Goal: Task Accomplishment & Management: Manage account settings

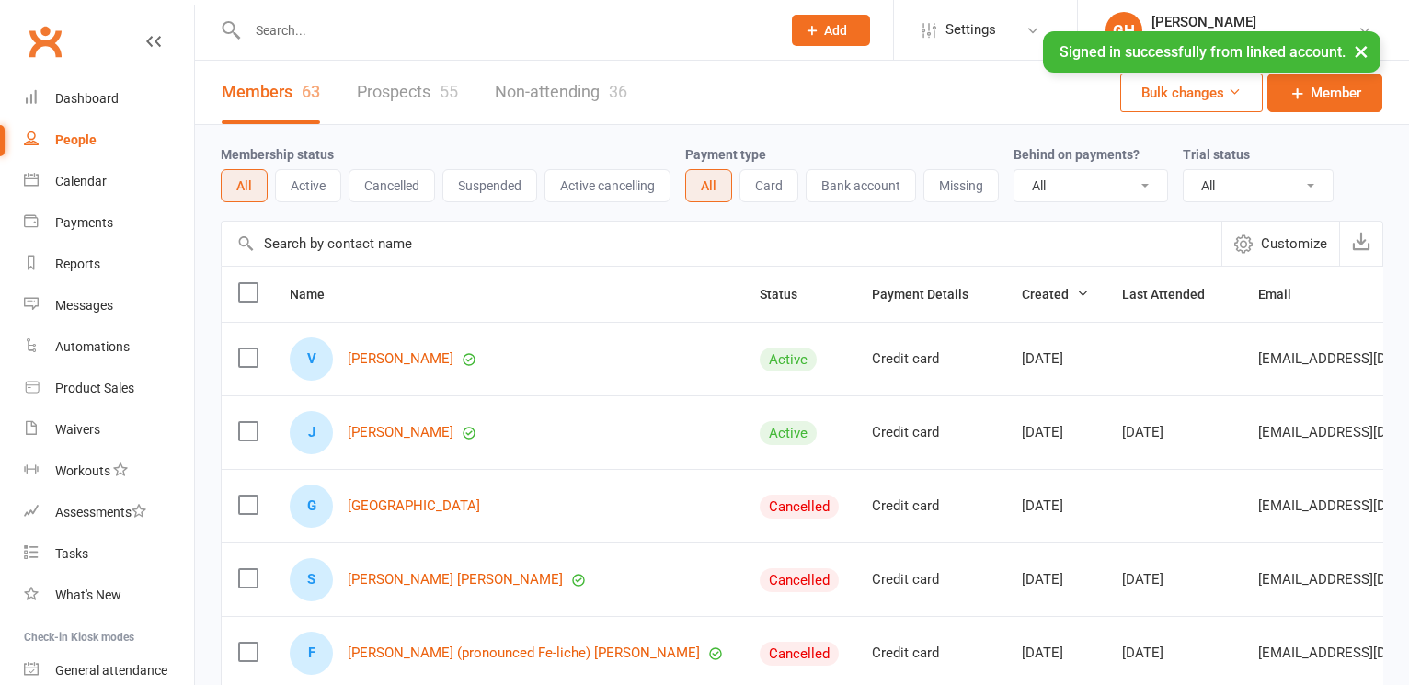
select select "100"
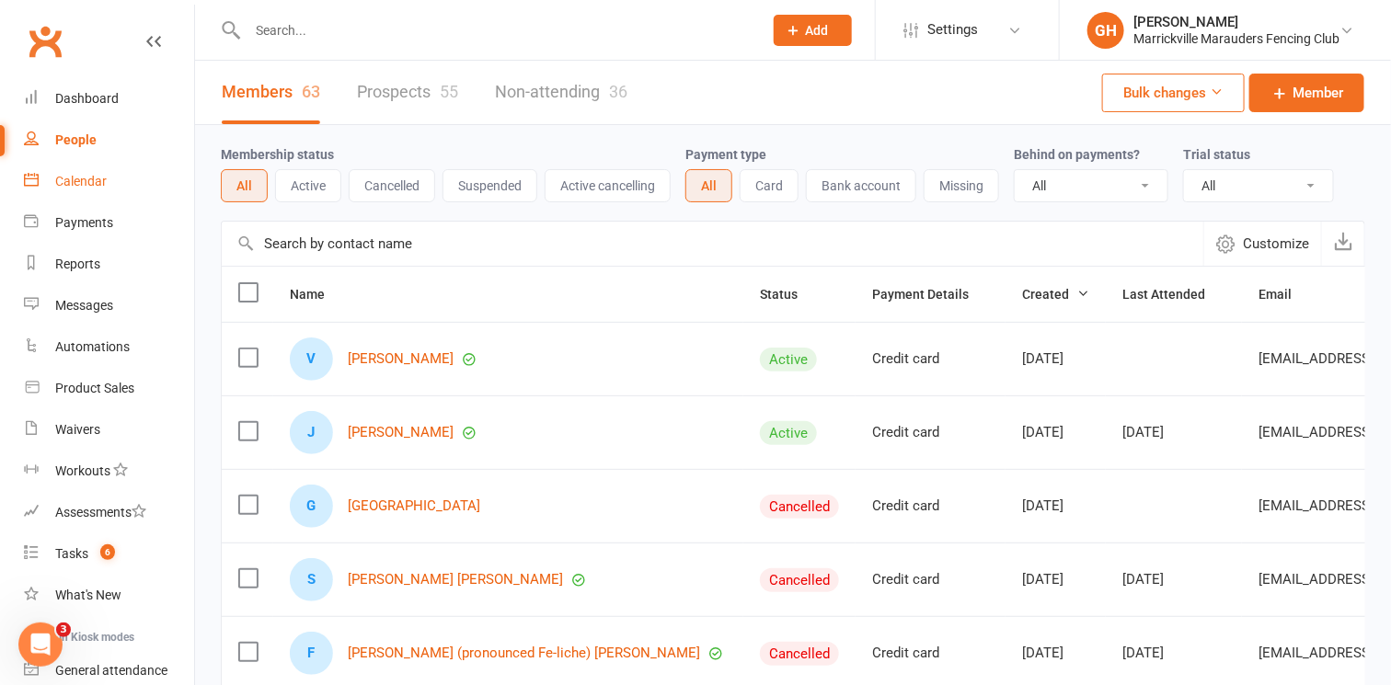
click at [92, 194] on link "Calendar" at bounding box center [109, 181] width 170 height 41
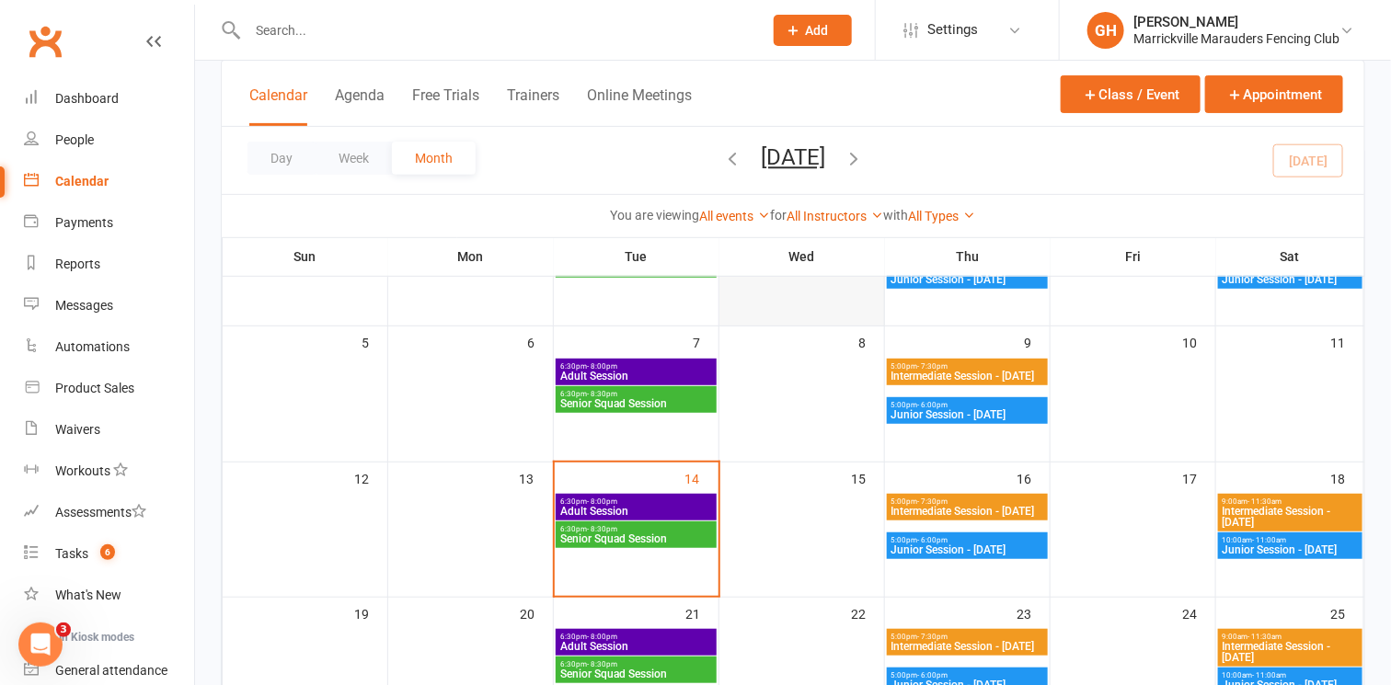
scroll to position [201, 0]
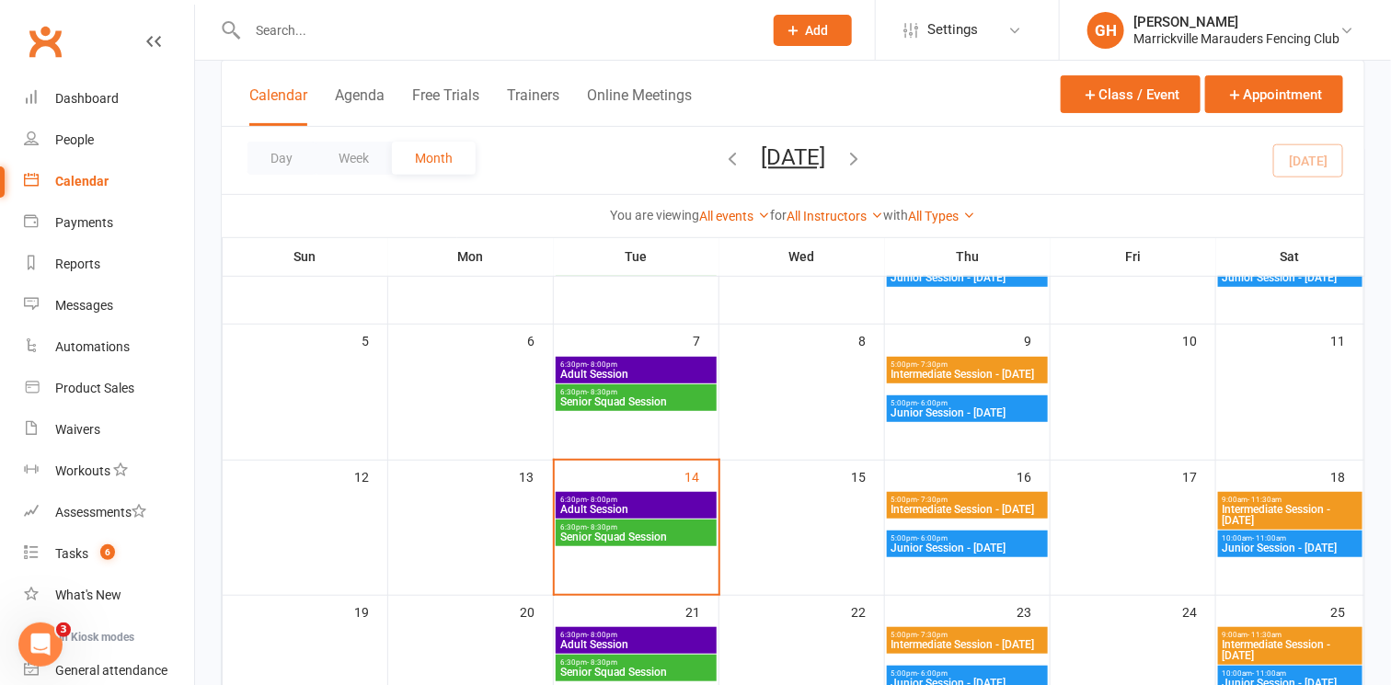
click at [650, 507] on span "Adult Session" at bounding box center [636, 509] width 154 height 11
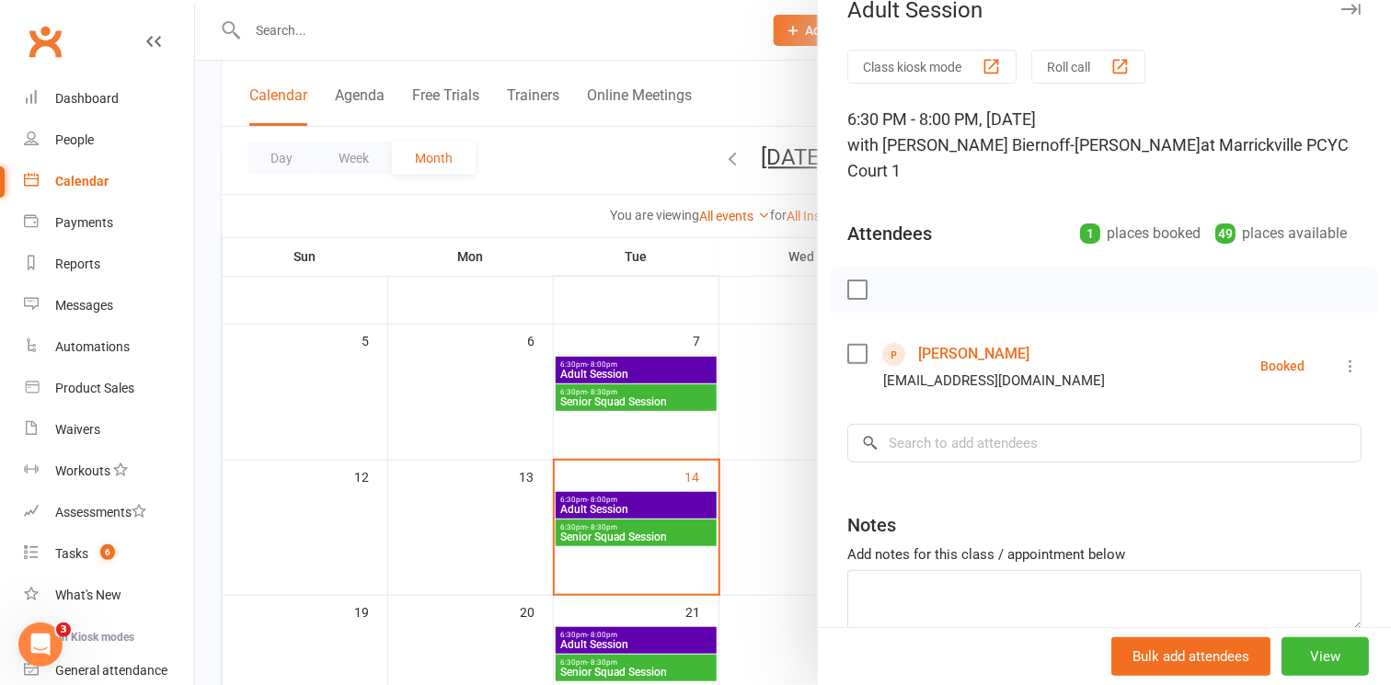
scroll to position [19, 0]
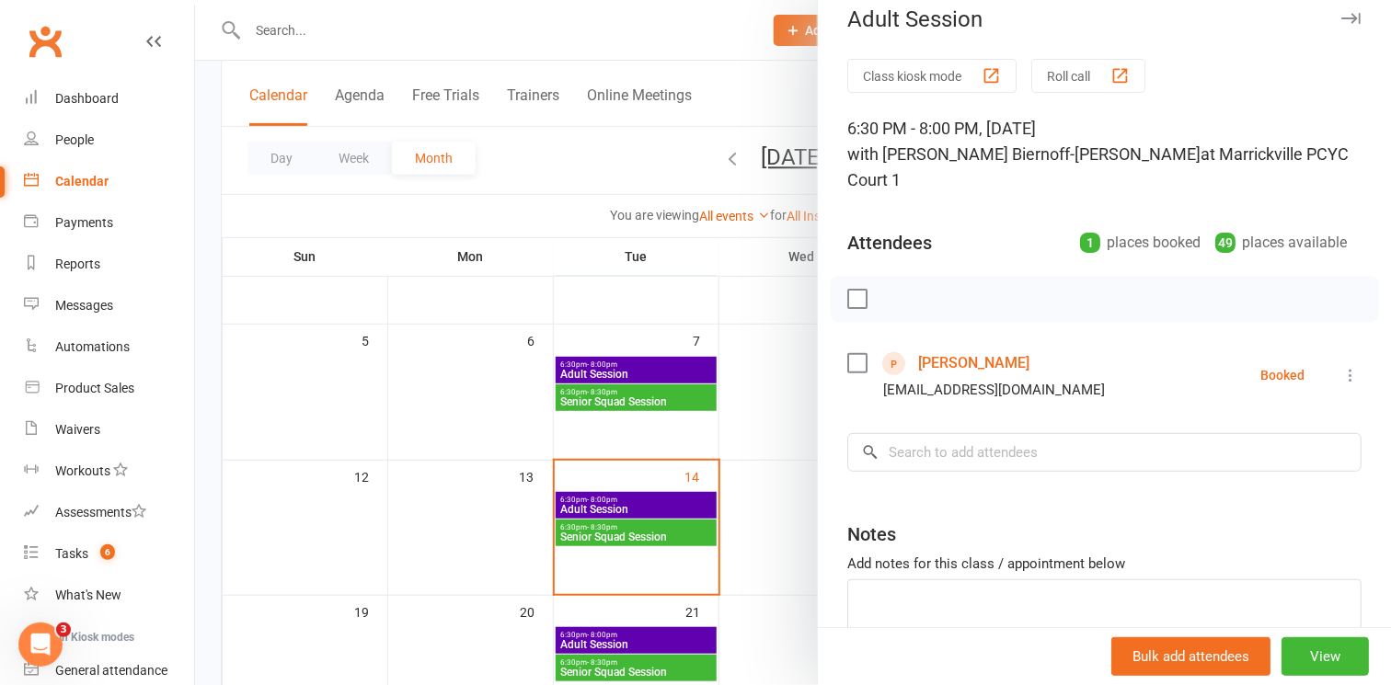
click at [1341, 15] on icon "button" at bounding box center [1350, 18] width 19 height 11
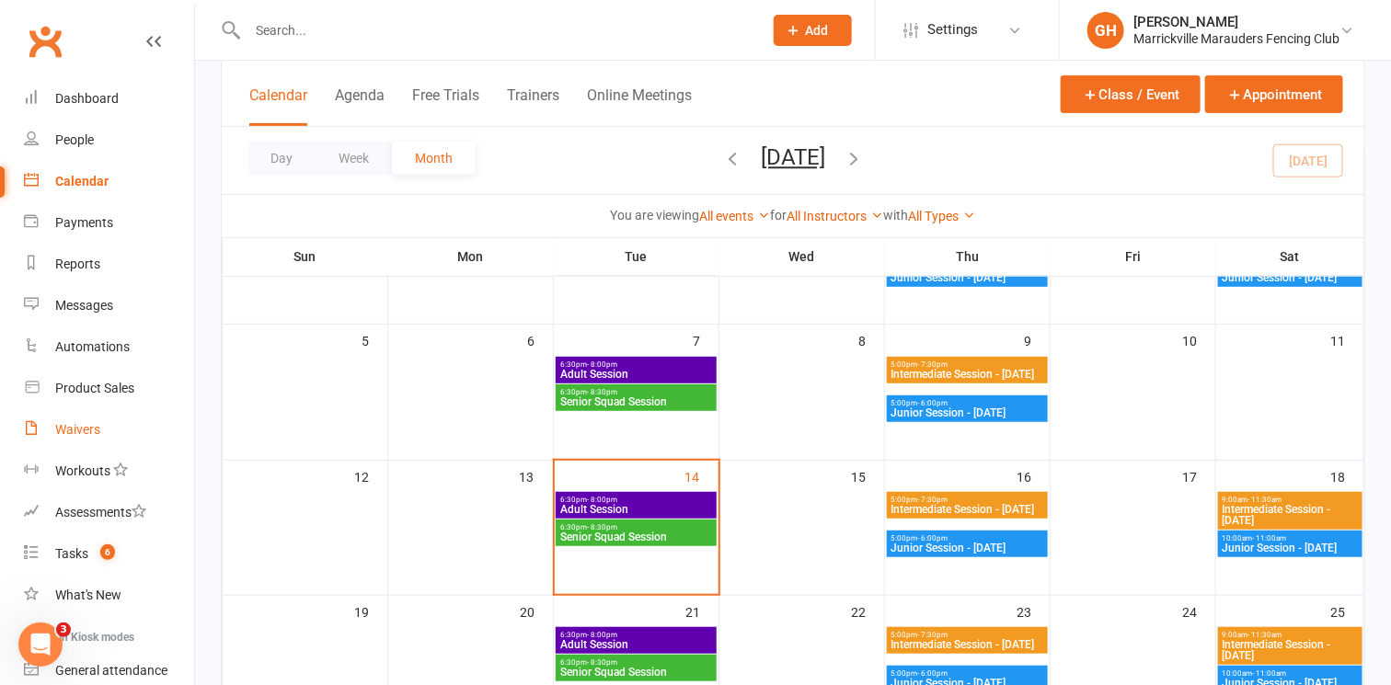
click at [81, 429] on div "Waivers" at bounding box center [77, 429] width 45 height 15
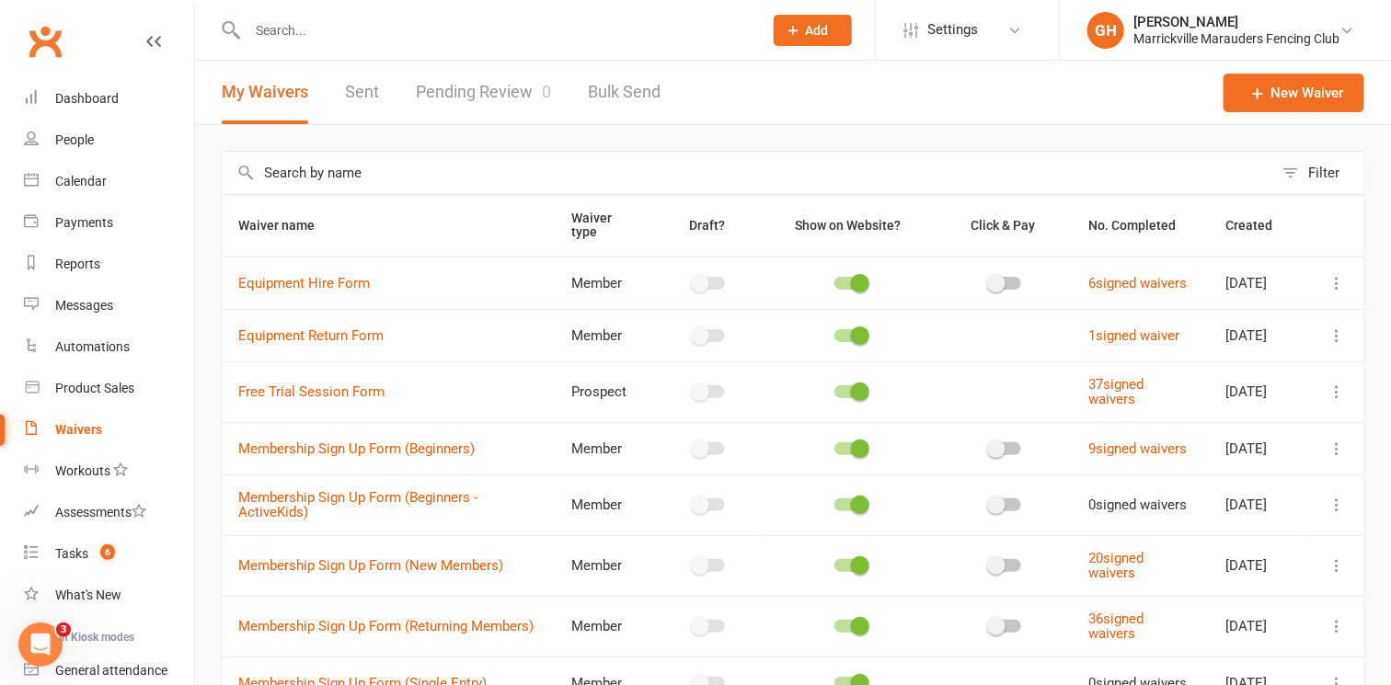
click at [765, 92] on header "My Waivers Sent Pending Review 0 Bulk Send New Waiver" at bounding box center [793, 93] width 1196 height 64
click at [511, 53] on div at bounding box center [485, 30] width 529 height 60
click at [393, 41] on input "text" at bounding box center [496, 30] width 508 height 26
click at [507, 85] on link "Pending Review 0" at bounding box center [483, 92] width 135 height 63
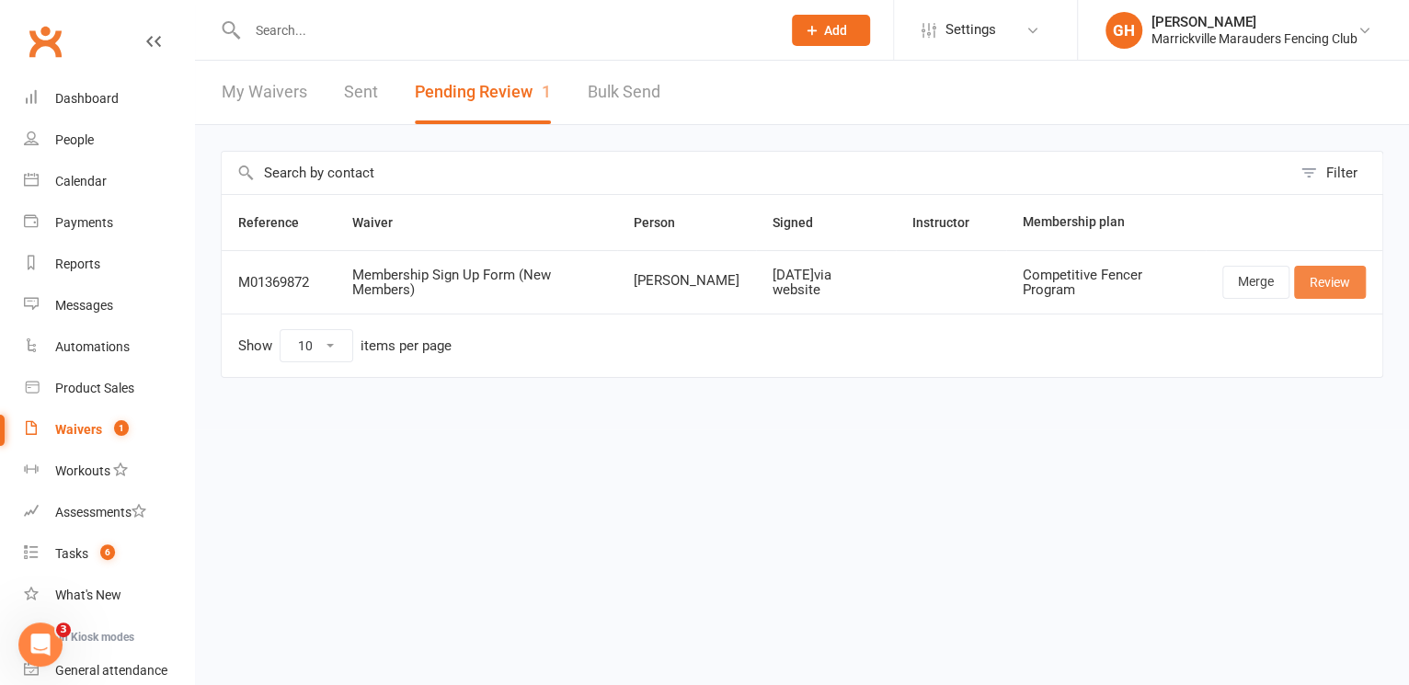
click at [1323, 270] on link "Review" at bounding box center [1330, 282] width 72 height 33
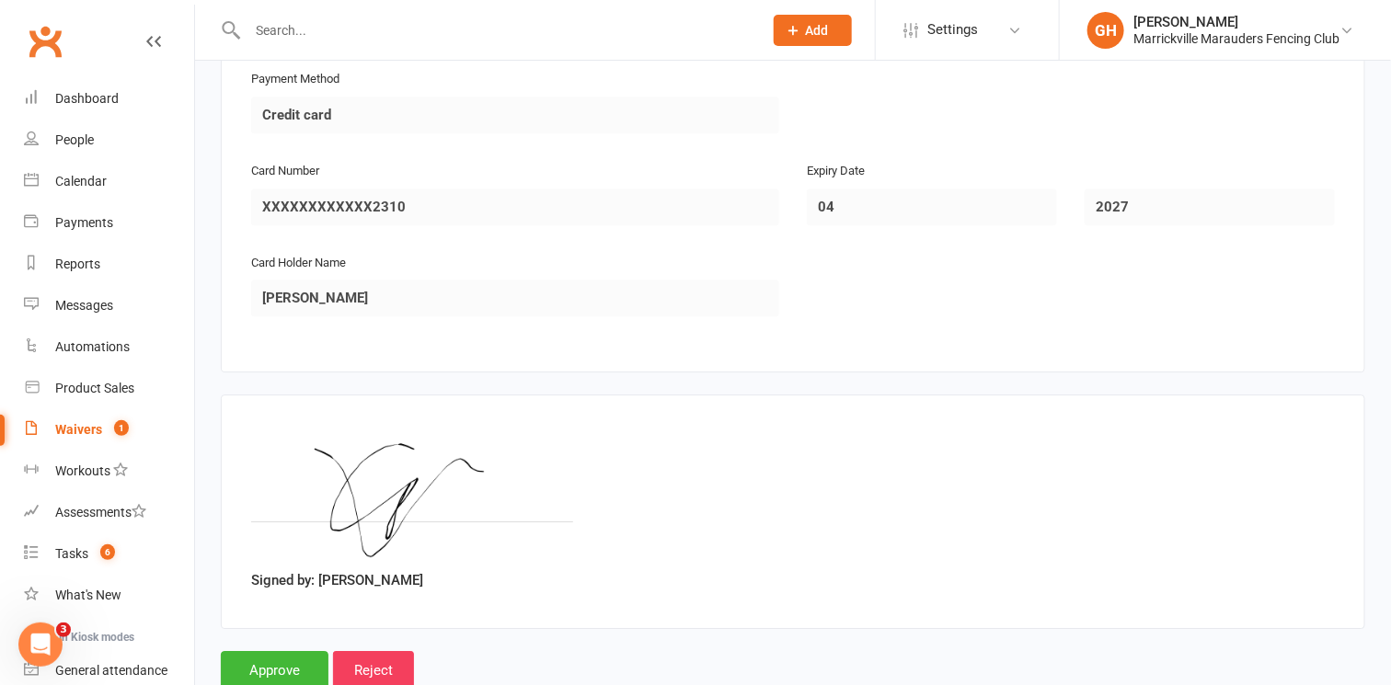
scroll to position [2125, 0]
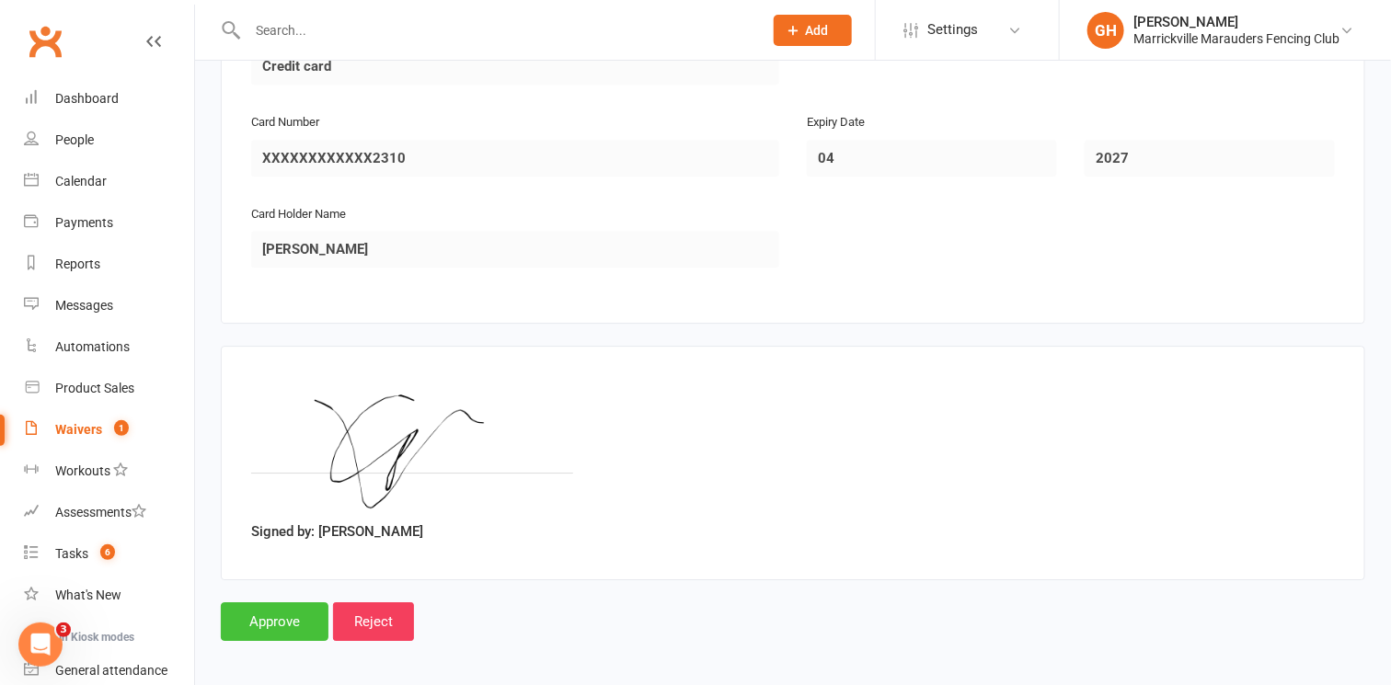
click at [290, 620] on input "Approve" at bounding box center [275, 622] width 108 height 39
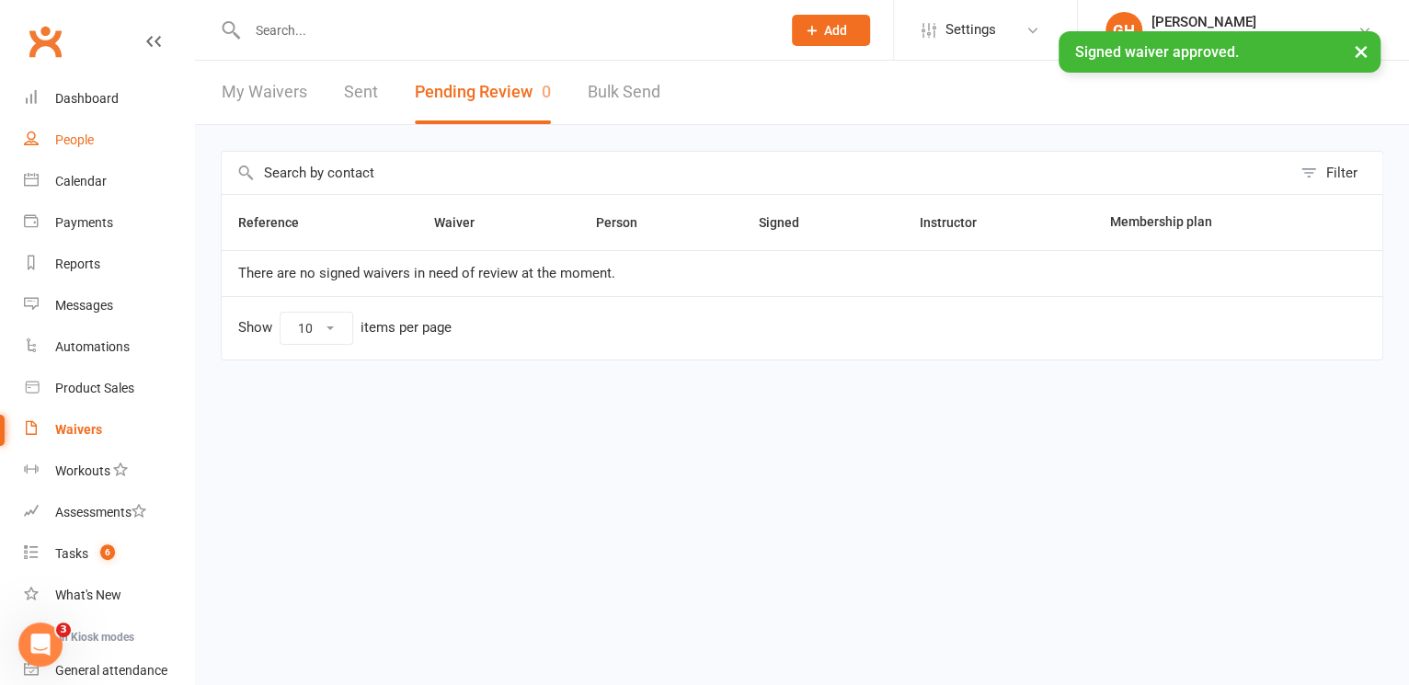
click at [98, 137] on link "People" at bounding box center [109, 140] width 170 height 41
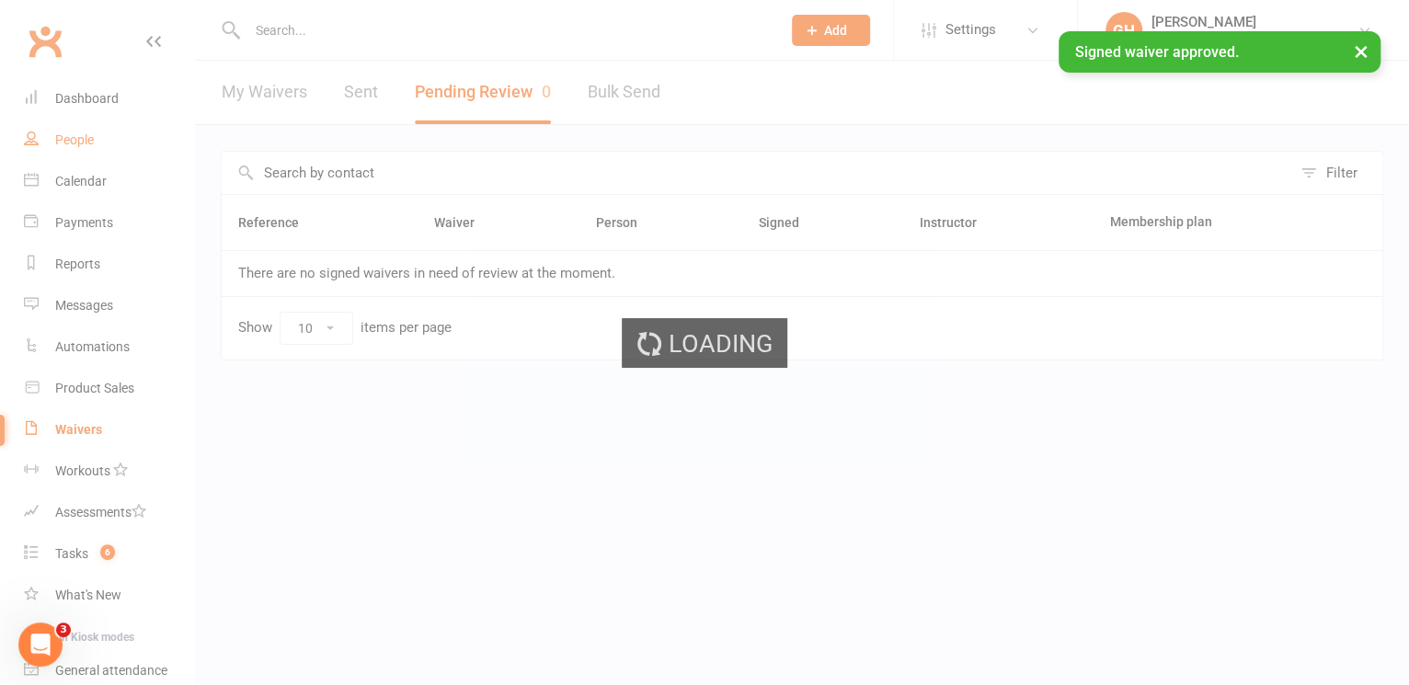
select select "100"
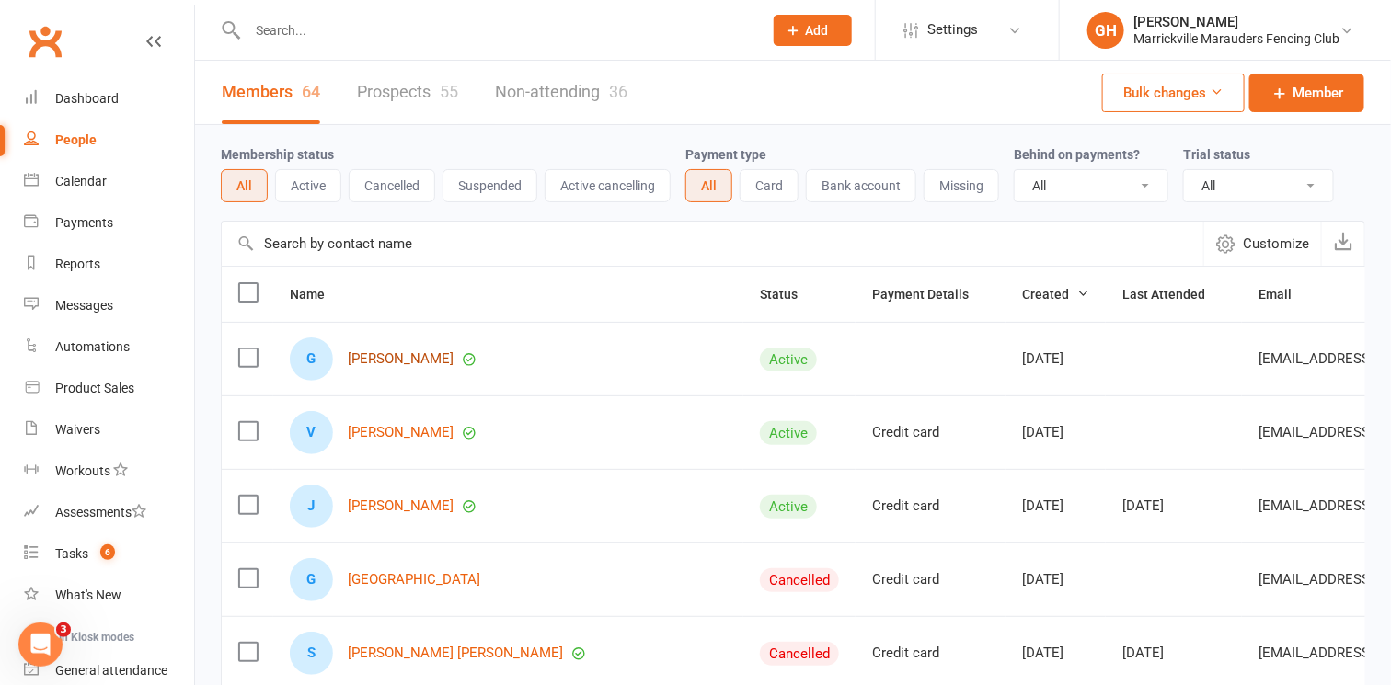
click at [397, 362] on link "[PERSON_NAME]" at bounding box center [401, 359] width 106 height 16
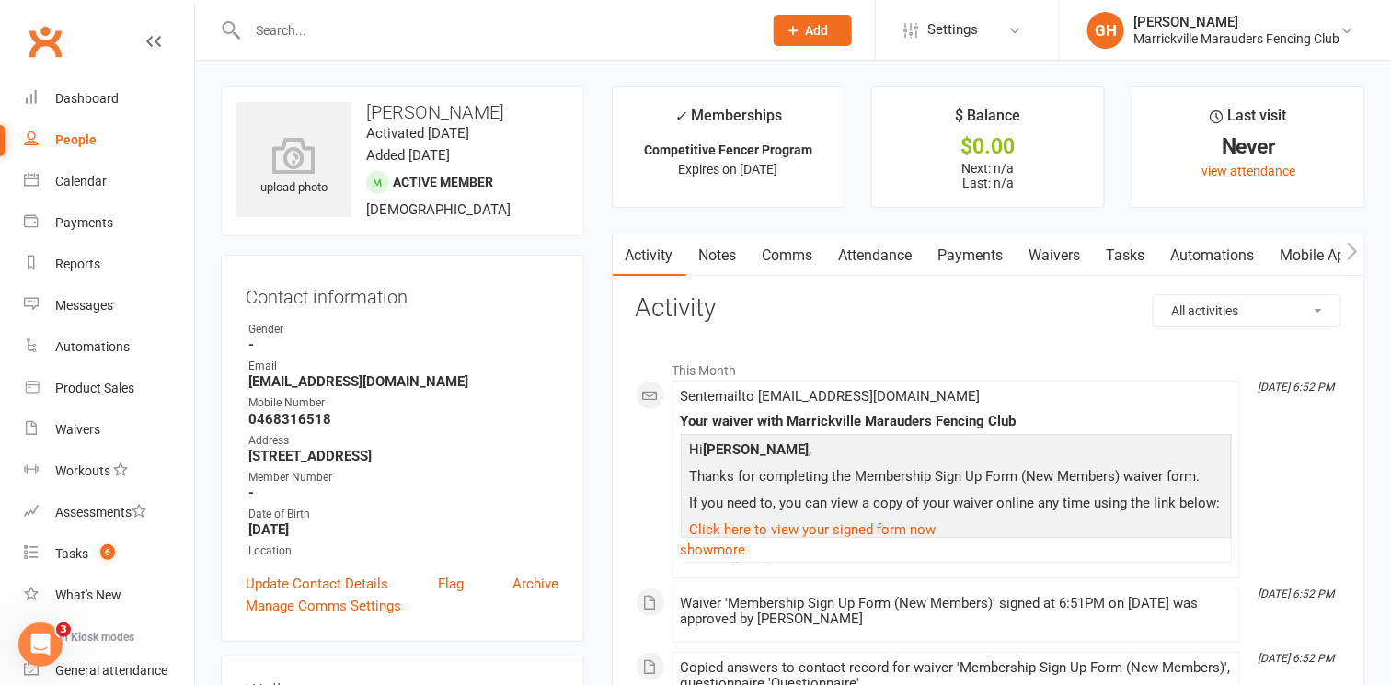
click at [986, 247] on link "Payments" at bounding box center [970, 256] width 91 height 42
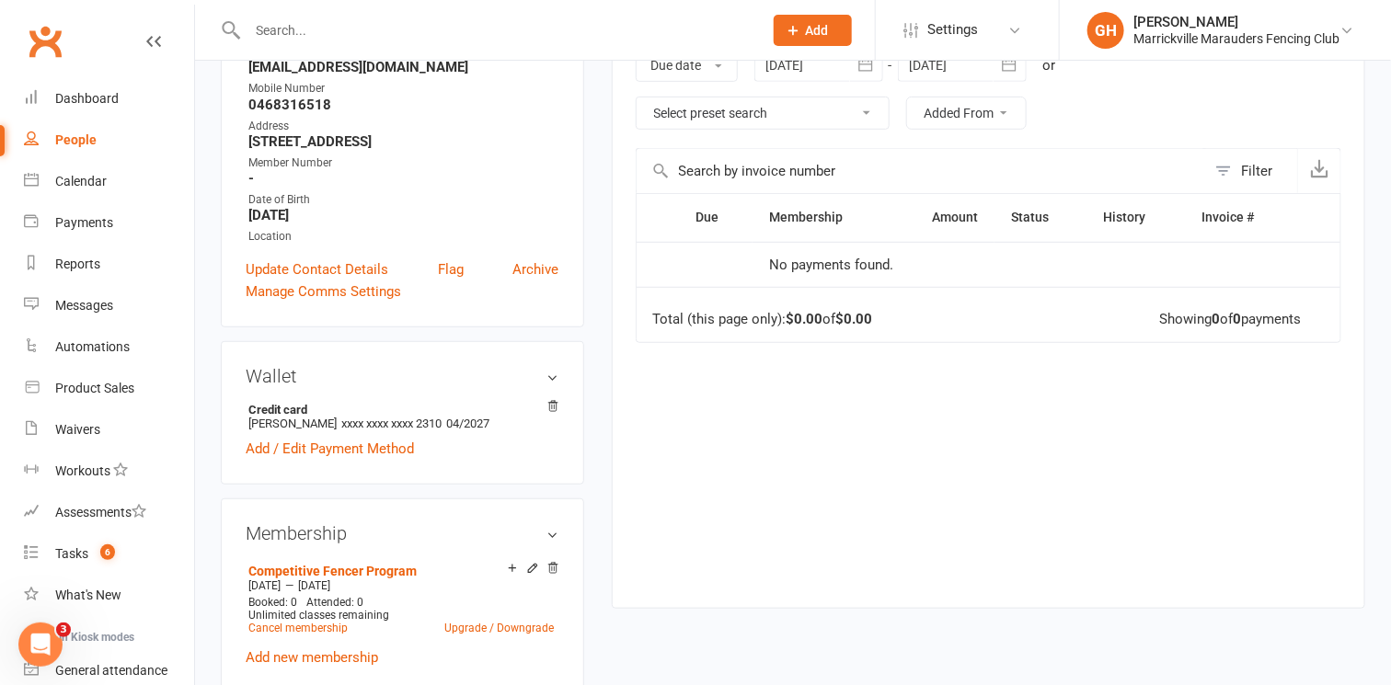
scroll to position [163, 0]
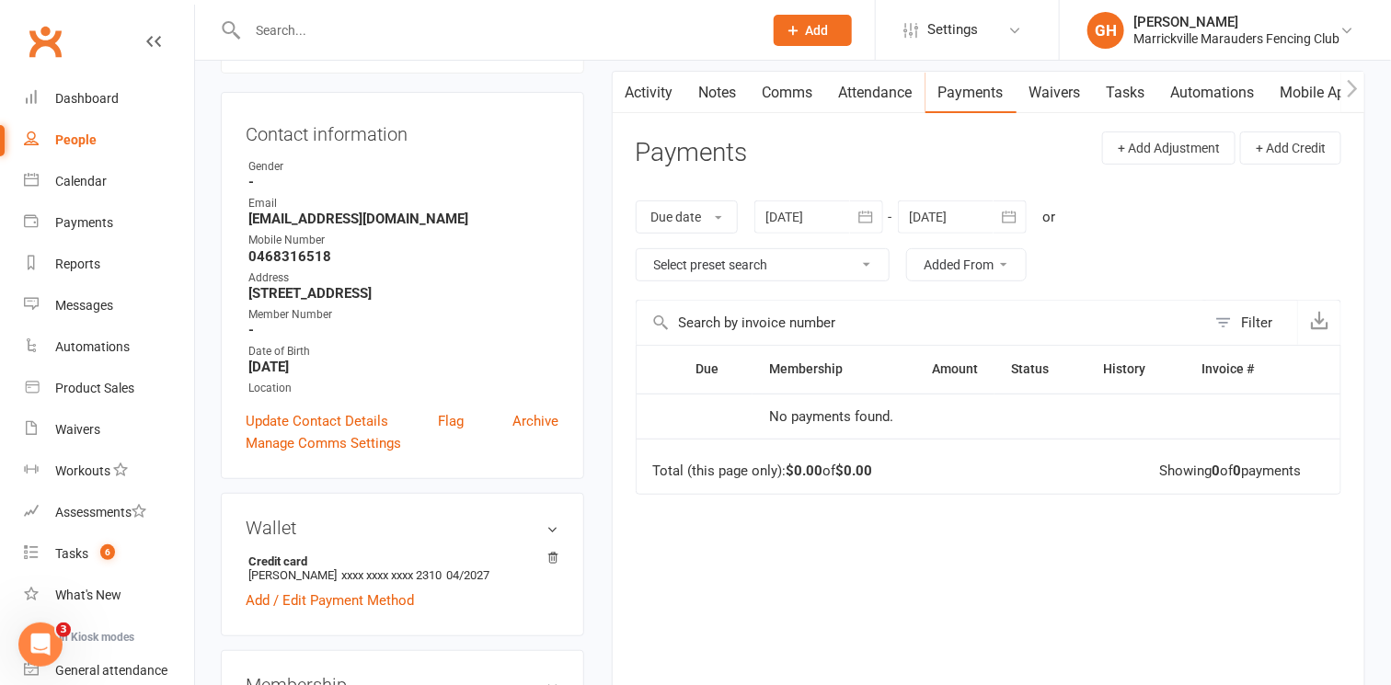
click at [871, 218] on icon "button" at bounding box center [865, 217] width 18 height 18
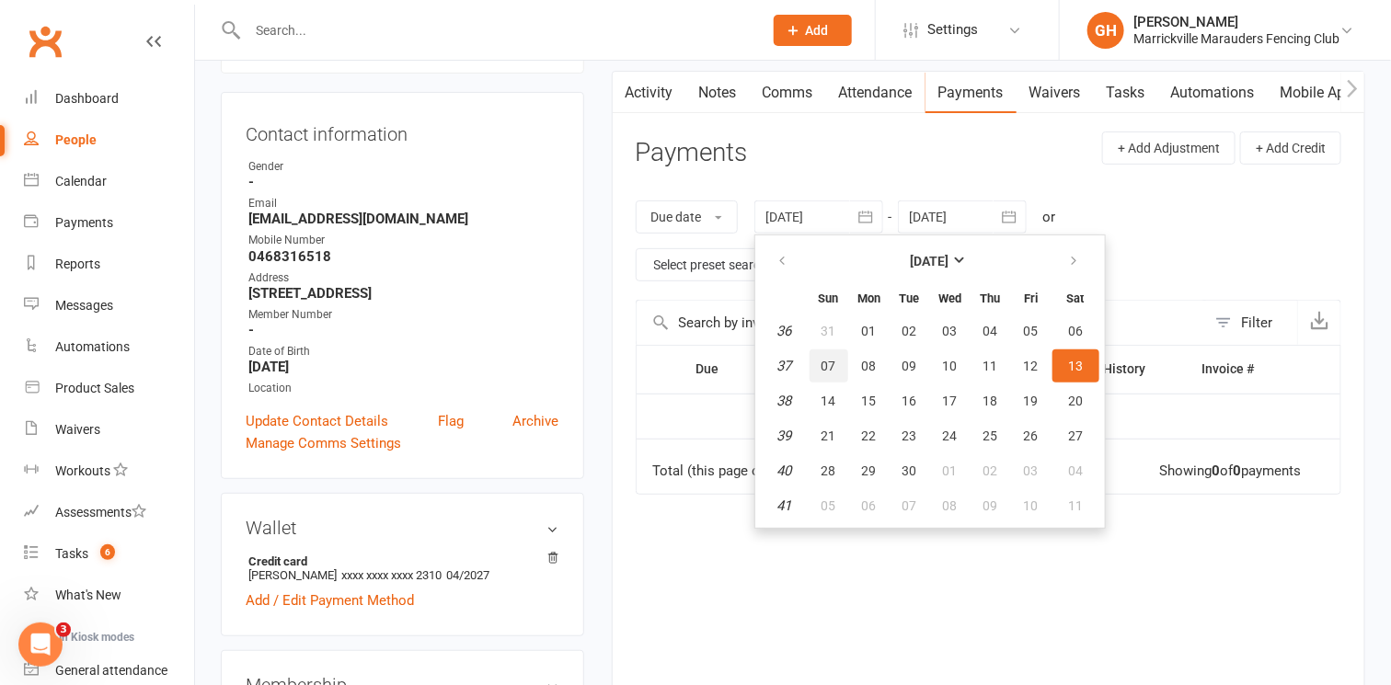
click at [837, 371] on button "07" at bounding box center [829, 366] width 39 height 33
type input "07 Sep 2025"
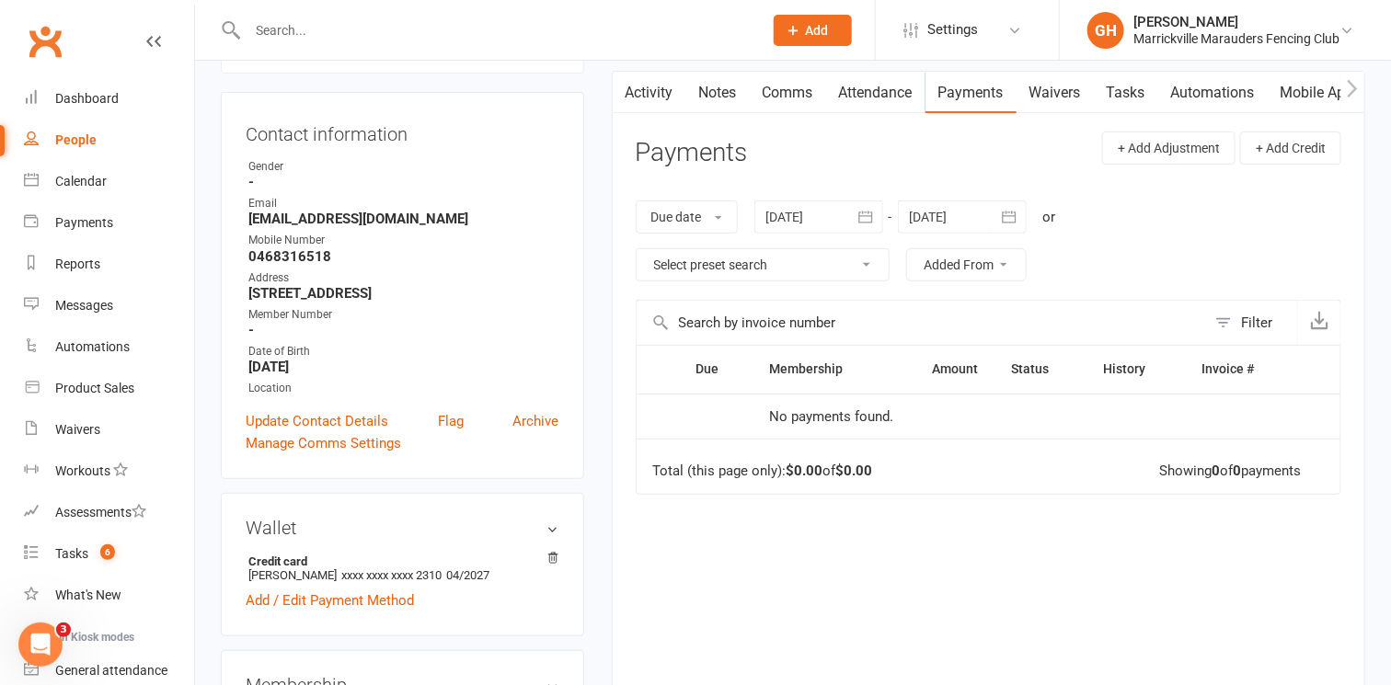
click at [1005, 214] on icon "button" at bounding box center [1010, 217] width 14 height 12
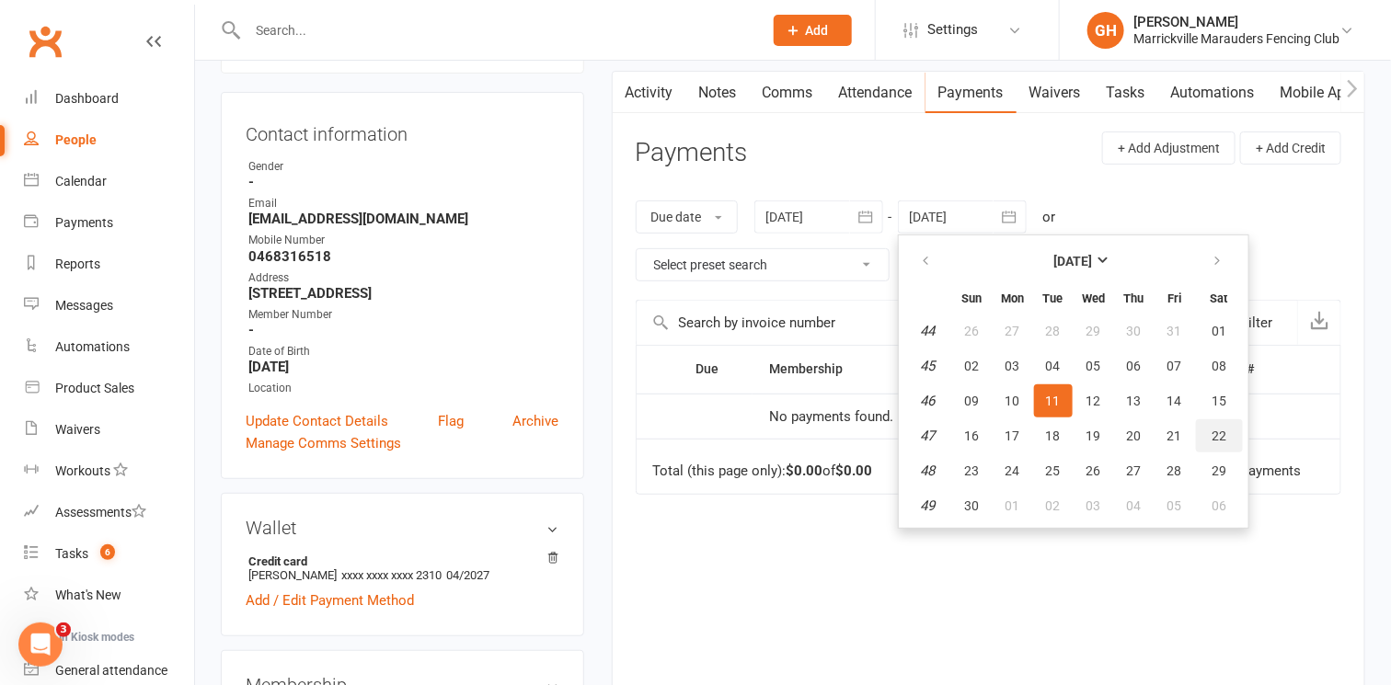
click at [1202, 442] on button "22" at bounding box center [1219, 435] width 47 height 33
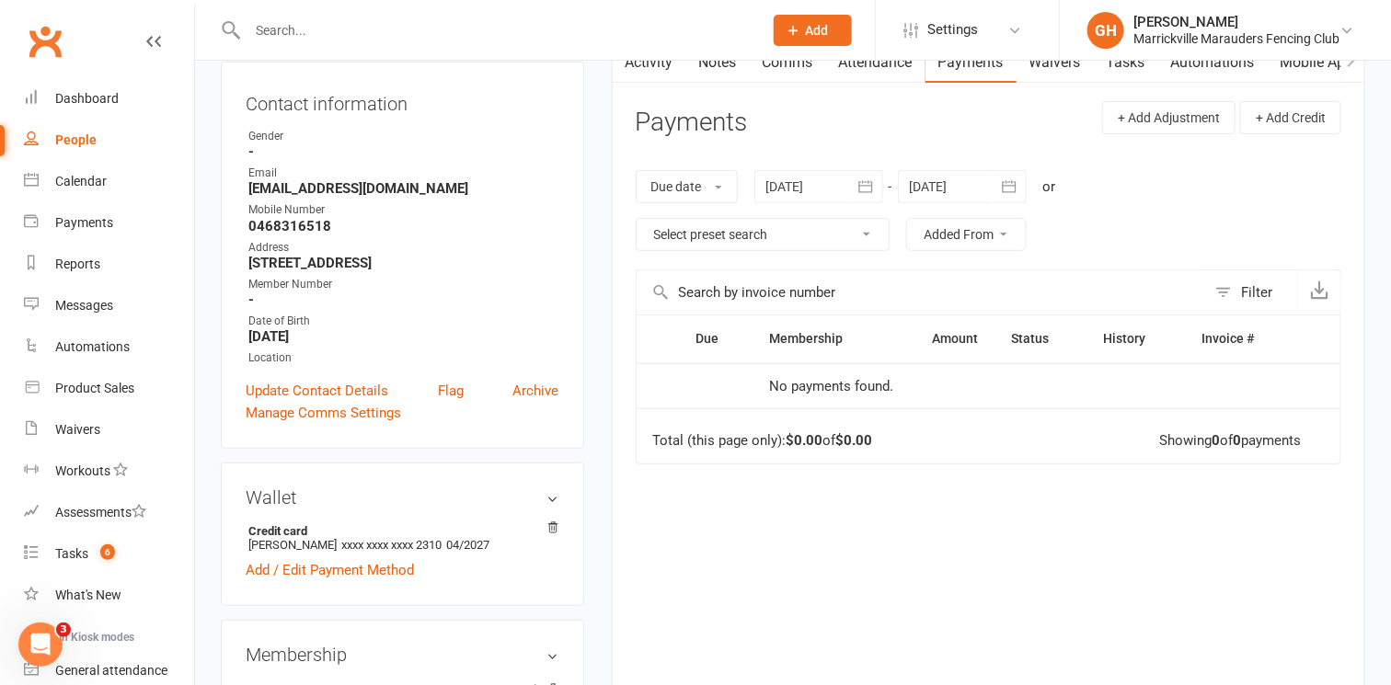
scroll to position [197, 0]
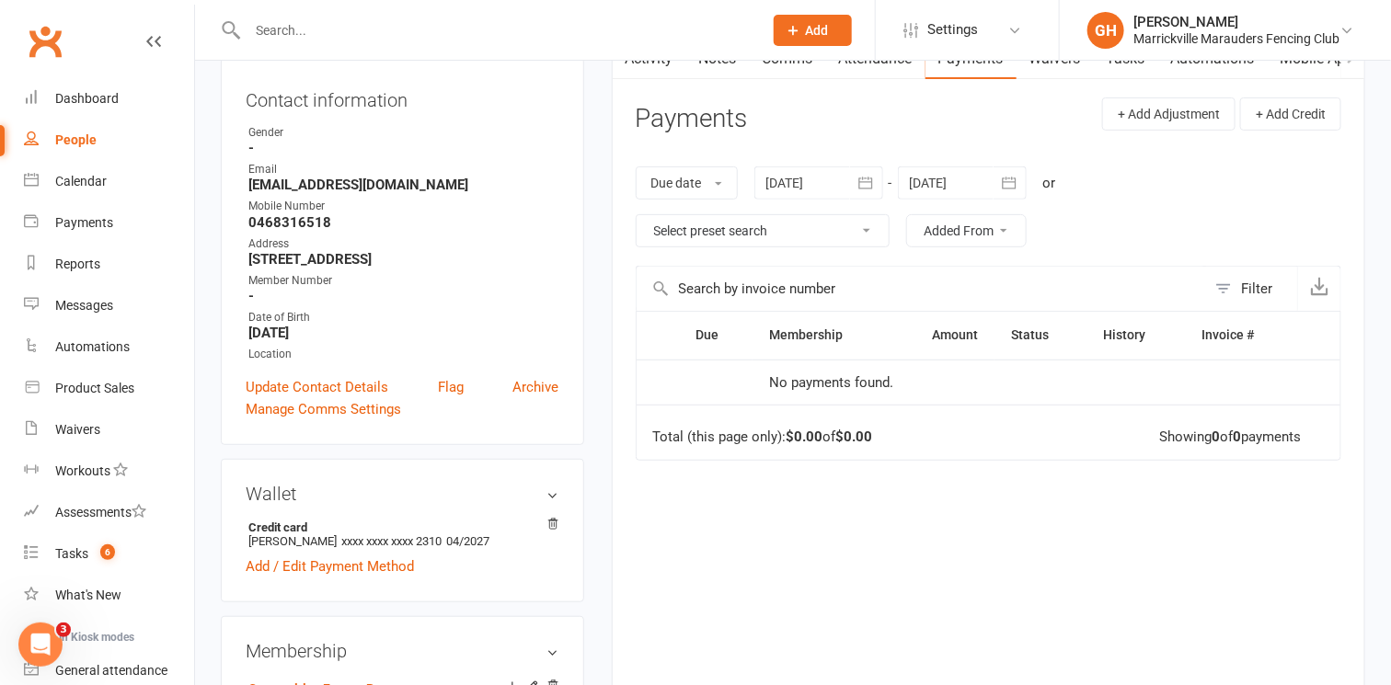
click at [955, 371] on td "No payments found." at bounding box center [873, 383] width 242 height 46
click at [1022, 183] on button "button" at bounding box center [1009, 183] width 33 height 33
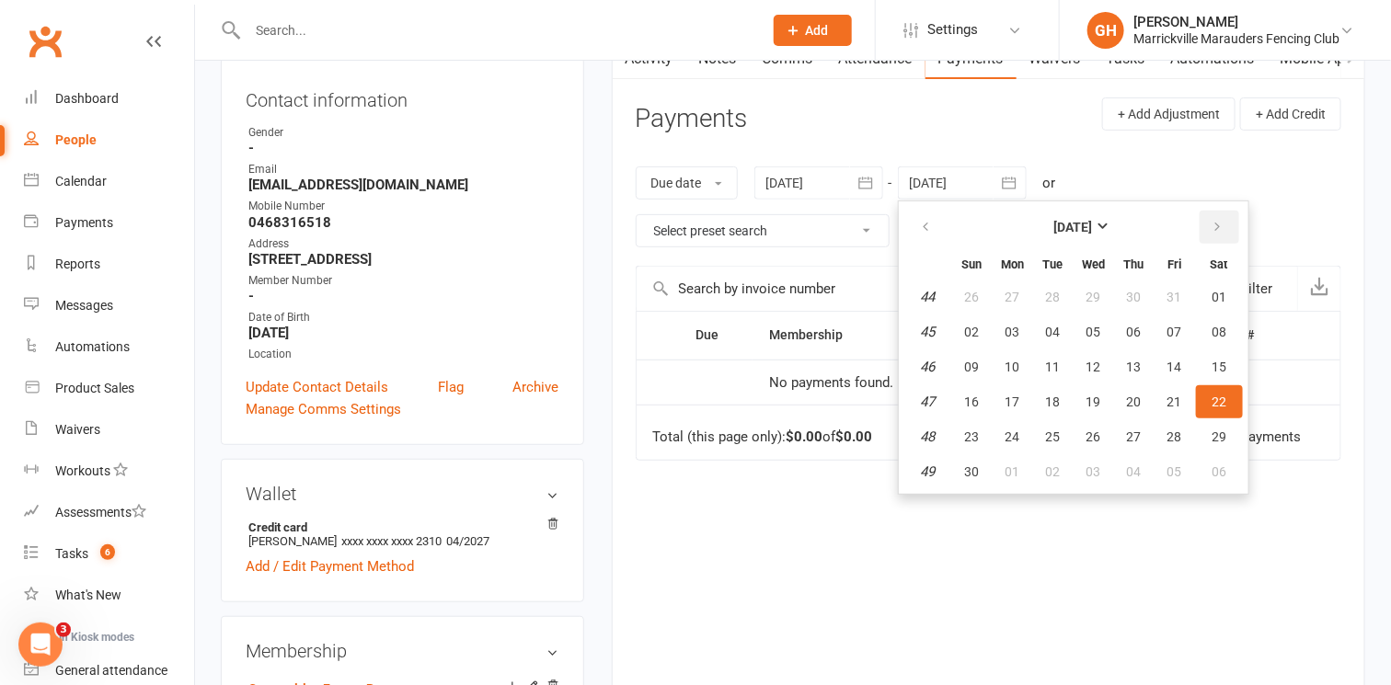
click at [1212, 225] on icon "button" at bounding box center [1218, 227] width 13 height 15
click at [1165, 378] on button "20" at bounding box center [1174, 366] width 39 height 33
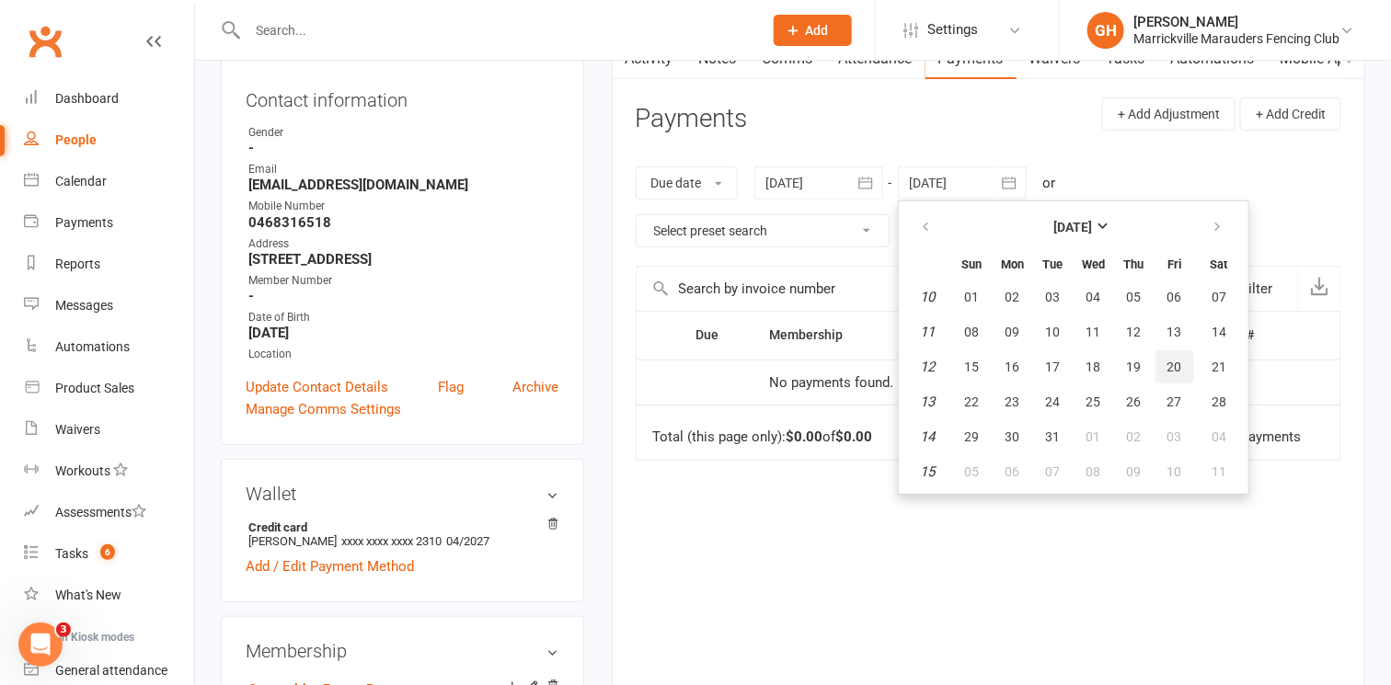
type input "20 Mar 2026"
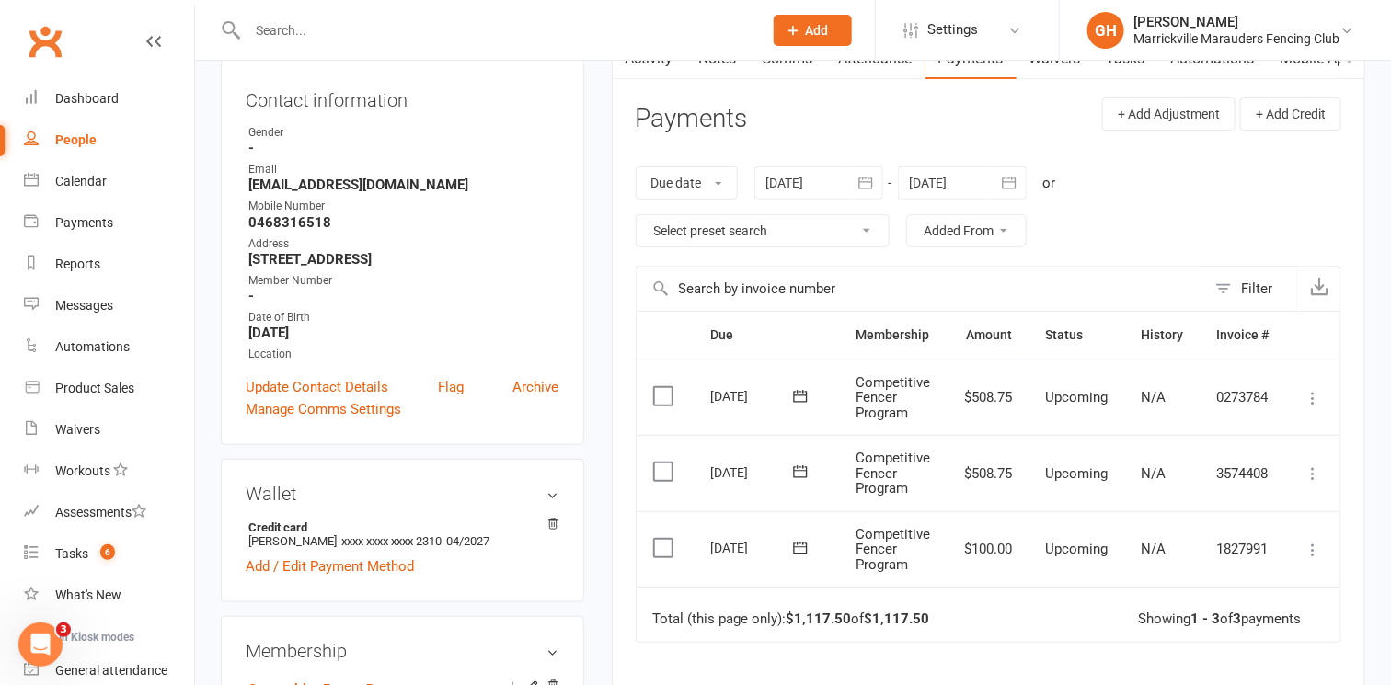
scroll to position [0, 0]
click at [1312, 534] on td "Mark as Paid (Cash) Mark as Paid (POS) Mark as Paid (Other) Skip Apply credit P…" at bounding box center [1312, 549] width 55 height 76
click at [1312, 545] on icon at bounding box center [1312, 550] width 18 height 18
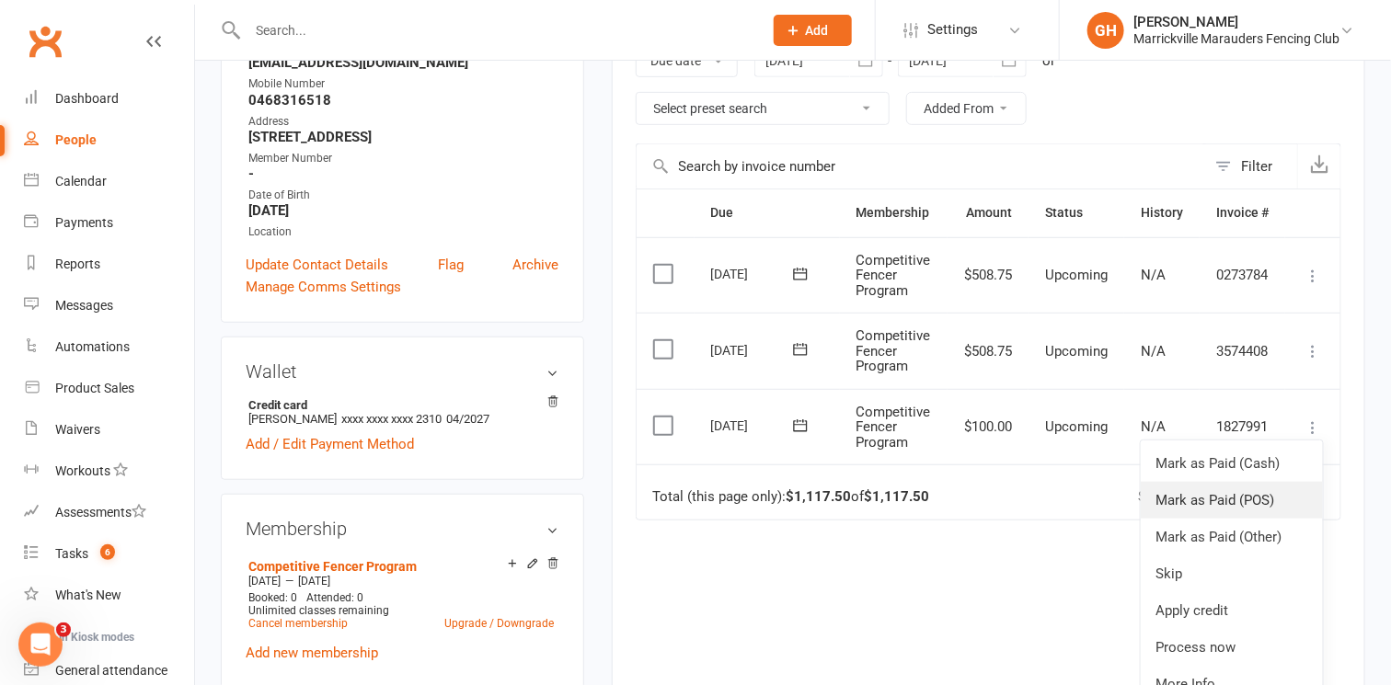
scroll to position [327, 0]
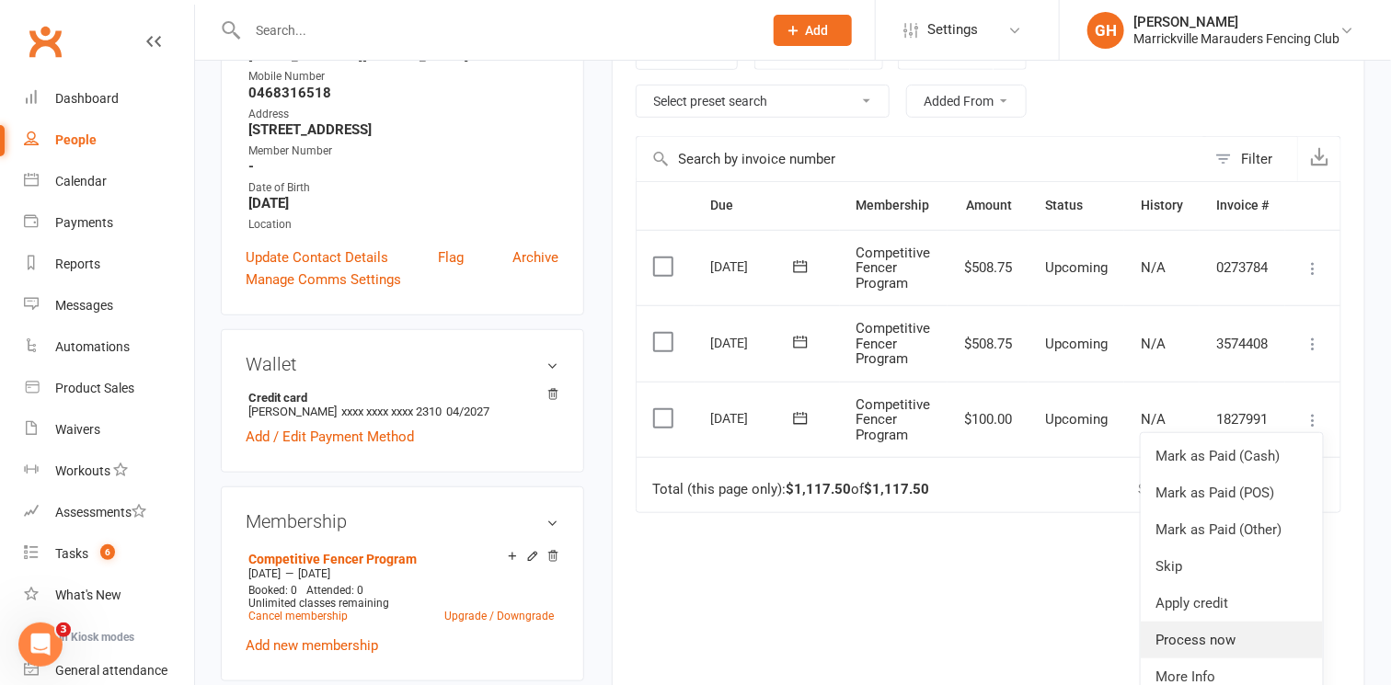
click at [1217, 644] on link "Process now" at bounding box center [1232, 640] width 182 height 37
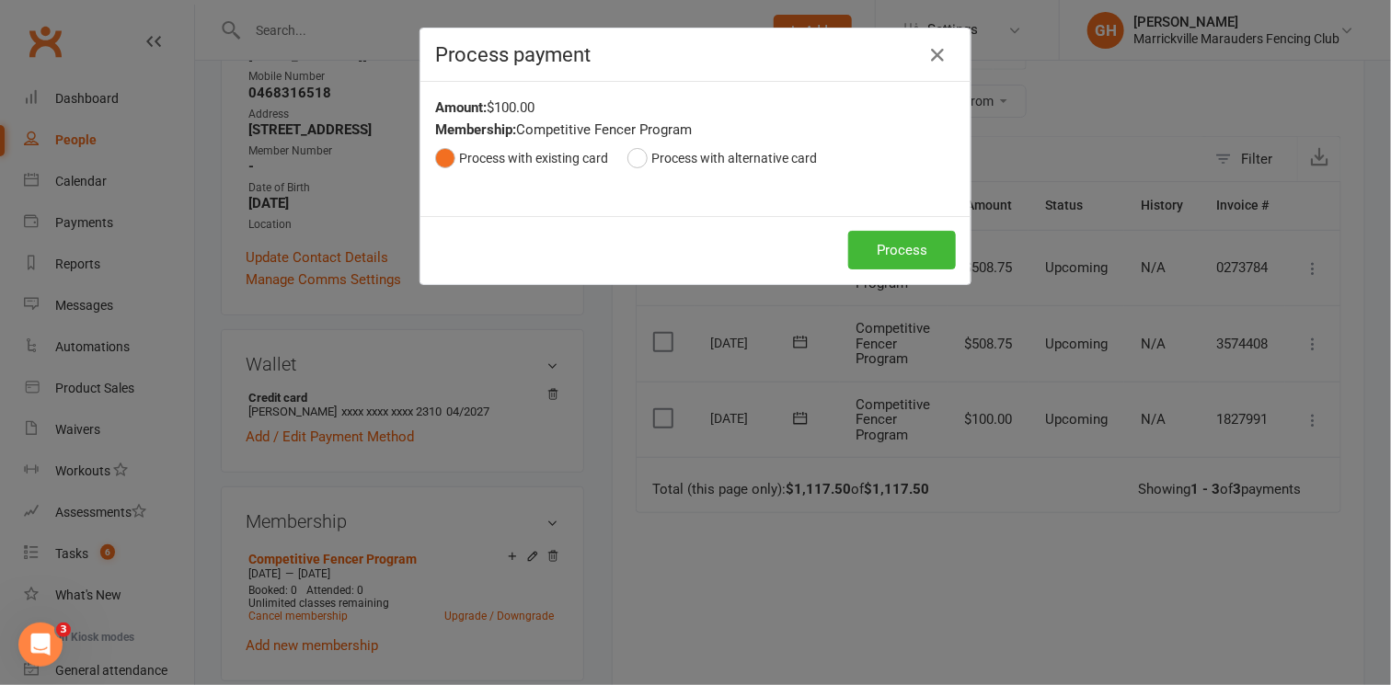
scroll to position [0, 0]
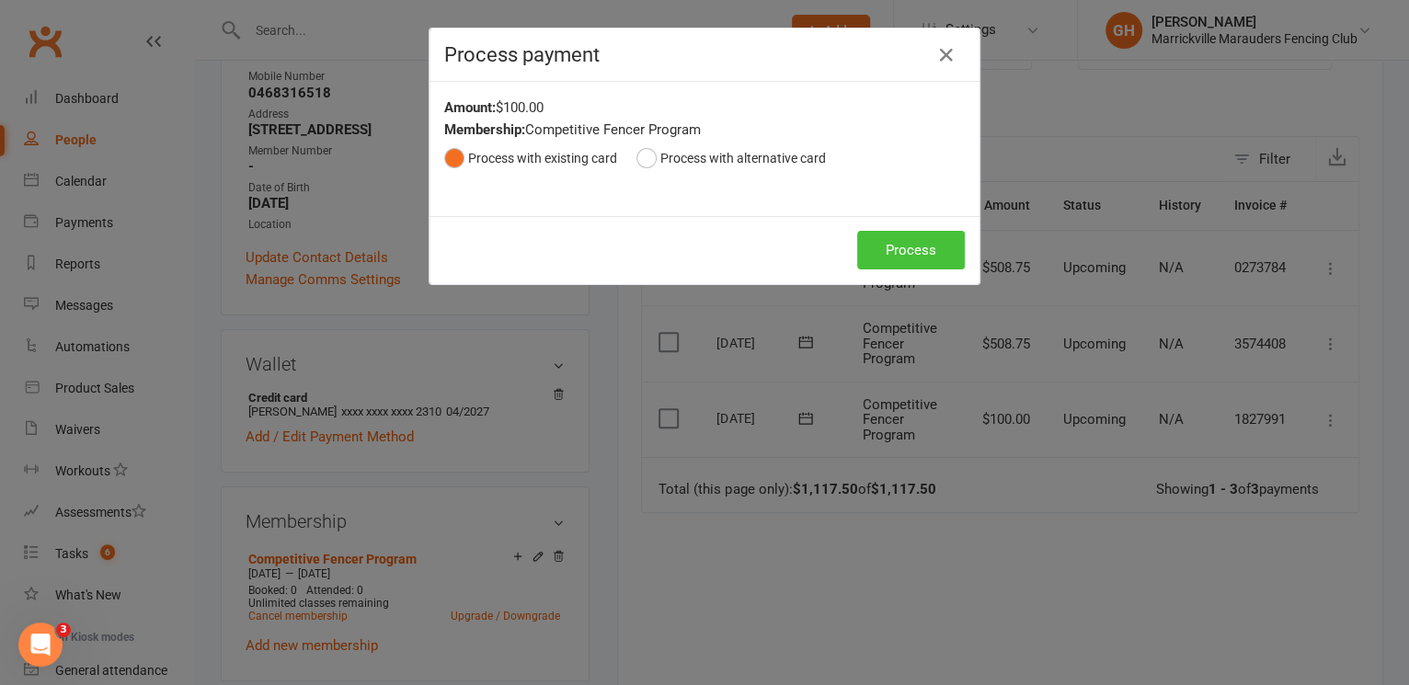
click at [871, 252] on button "Process" at bounding box center [911, 250] width 108 height 39
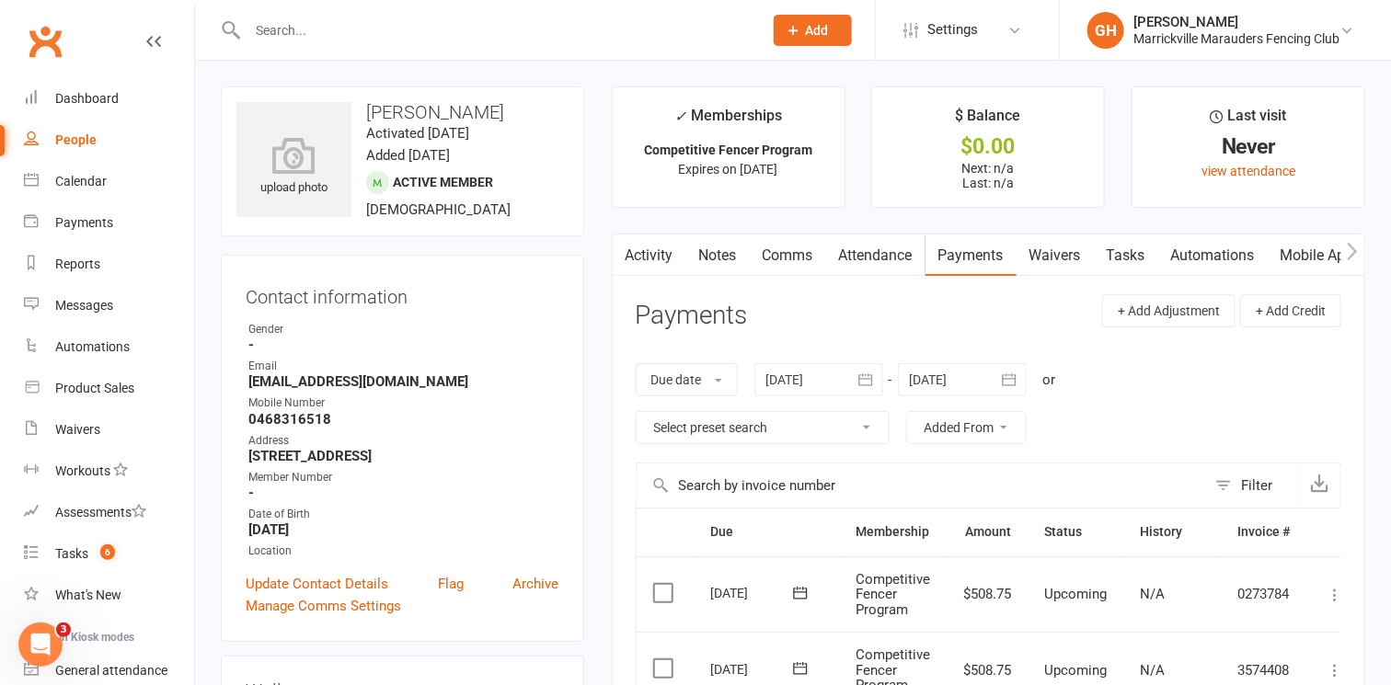
click at [80, 143] on div "People" at bounding box center [75, 139] width 41 height 15
select select "100"
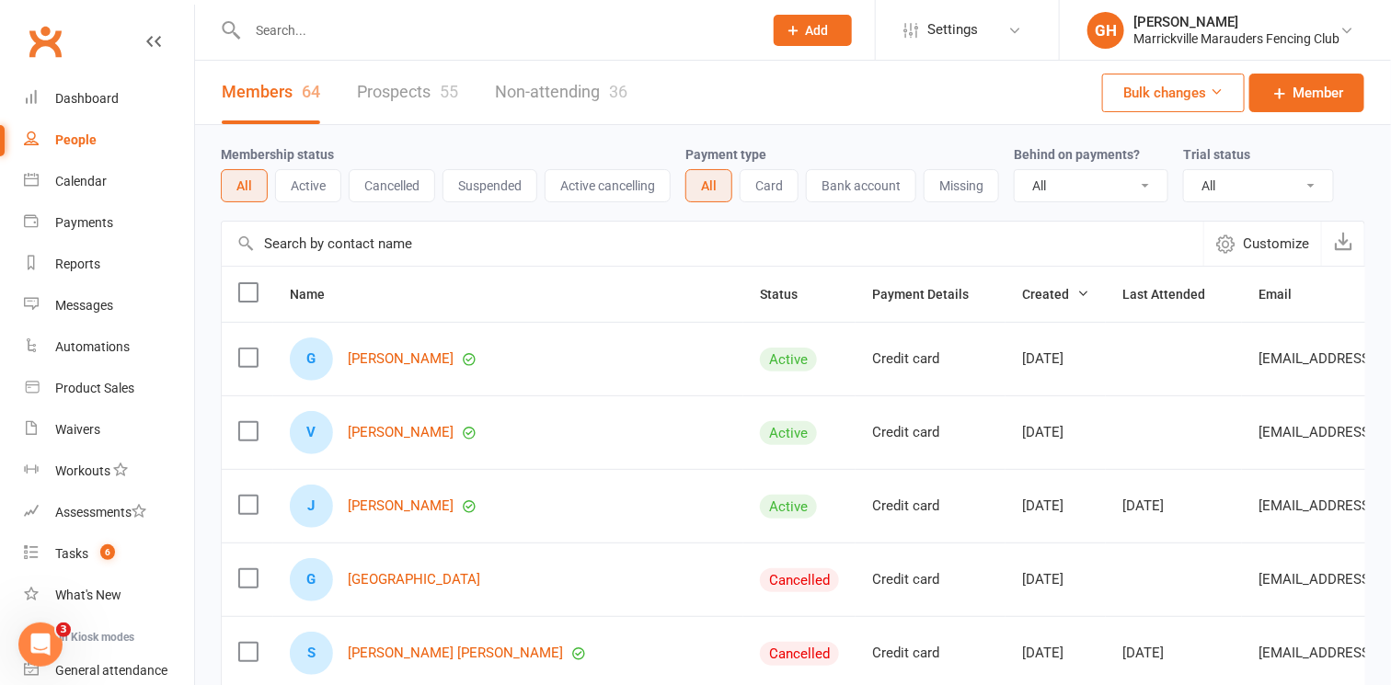
click at [704, 113] on div "Members 64 Prospects 55 Non-attending 36 Bulk changes Member" at bounding box center [793, 93] width 1196 height 64
